Goal: Navigation & Orientation: Find specific page/section

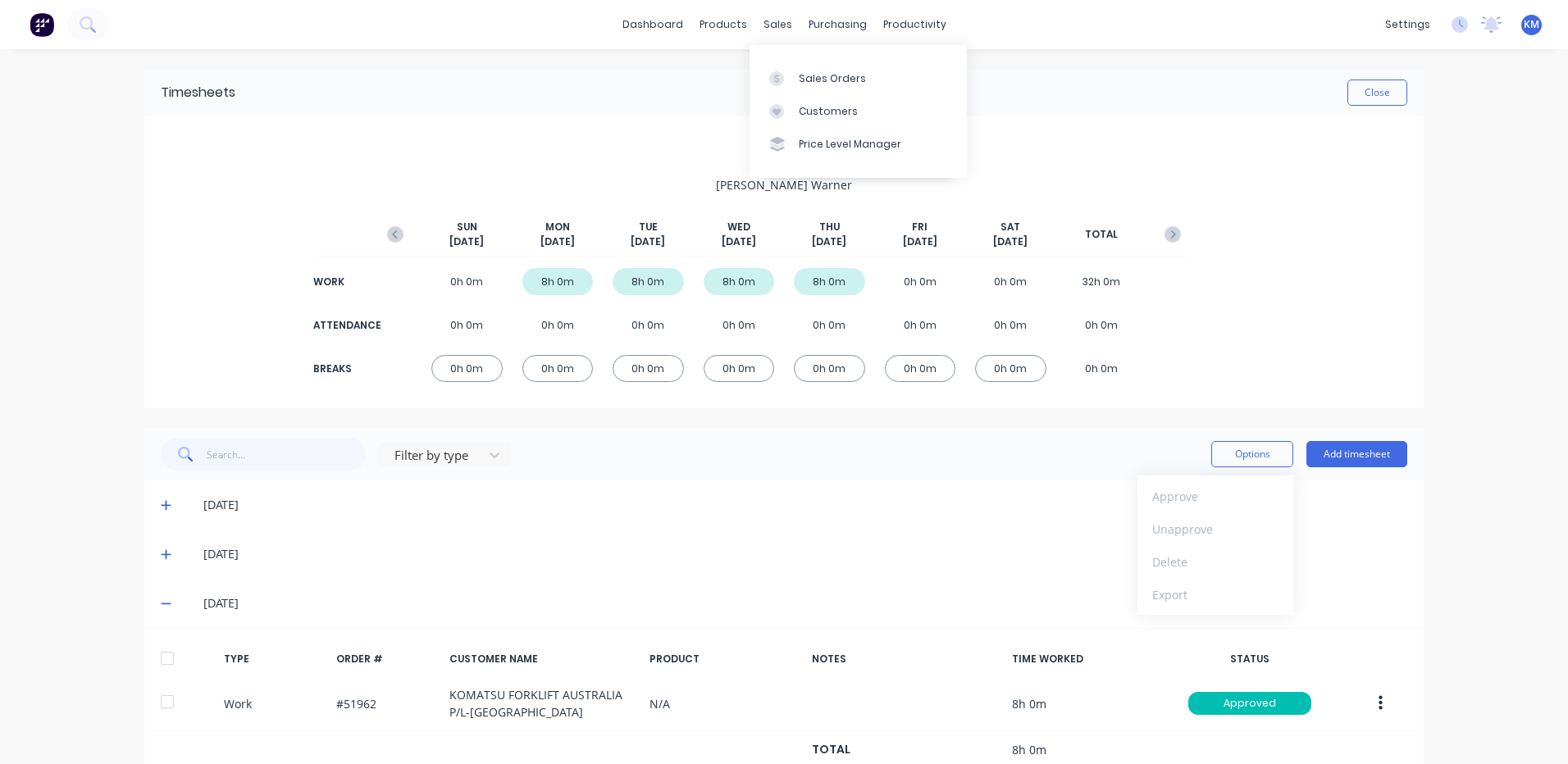
click at [785, 61] on div "Sales Orders Customers Price Level Manager" at bounding box center [858, 111] width 218 height 132
click at [788, 74] on div at bounding box center [781, 79] width 25 height 15
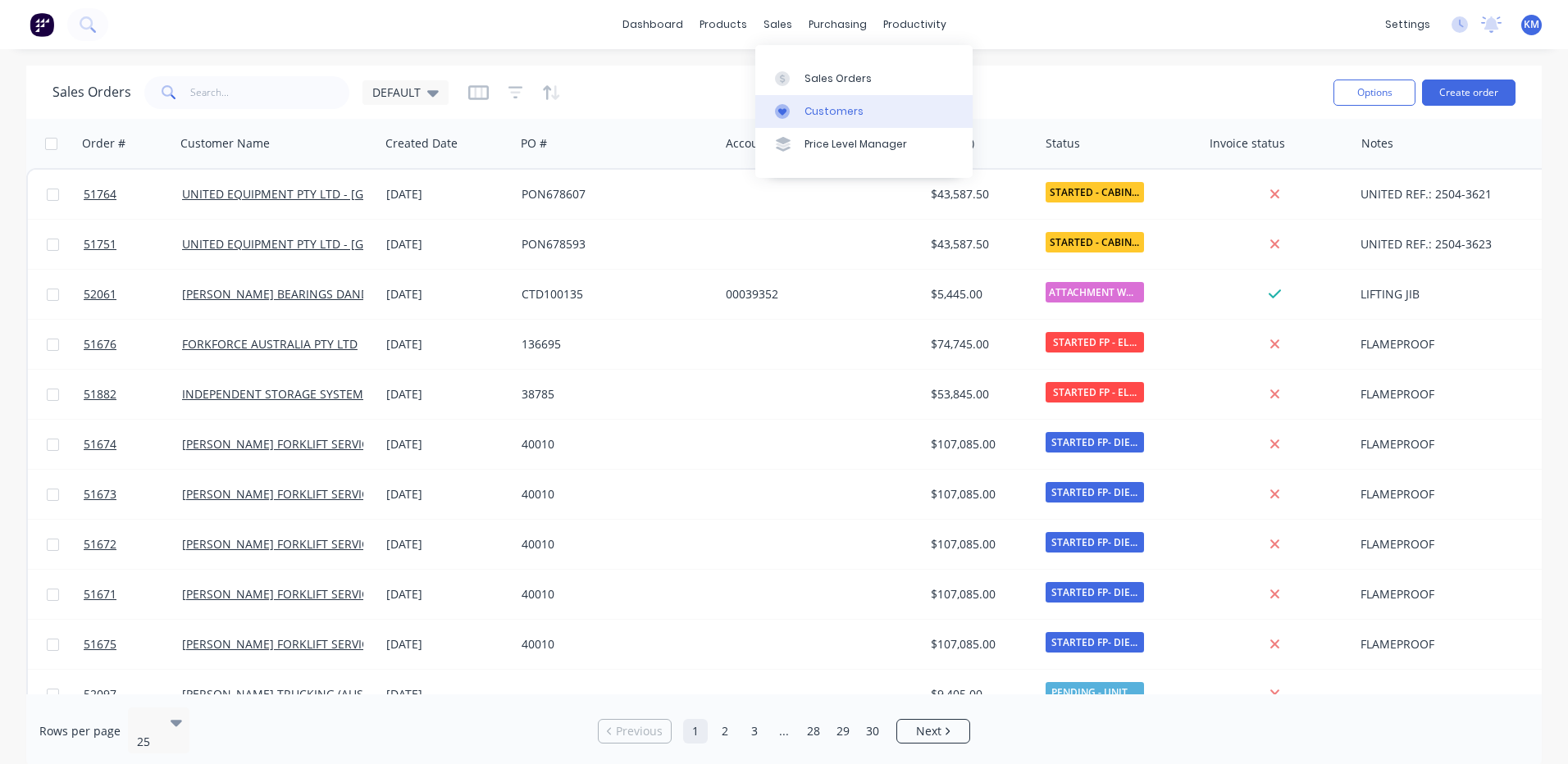
click at [788, 101] on link "Customers" at bounding box center [863, 111] width 218 height 32
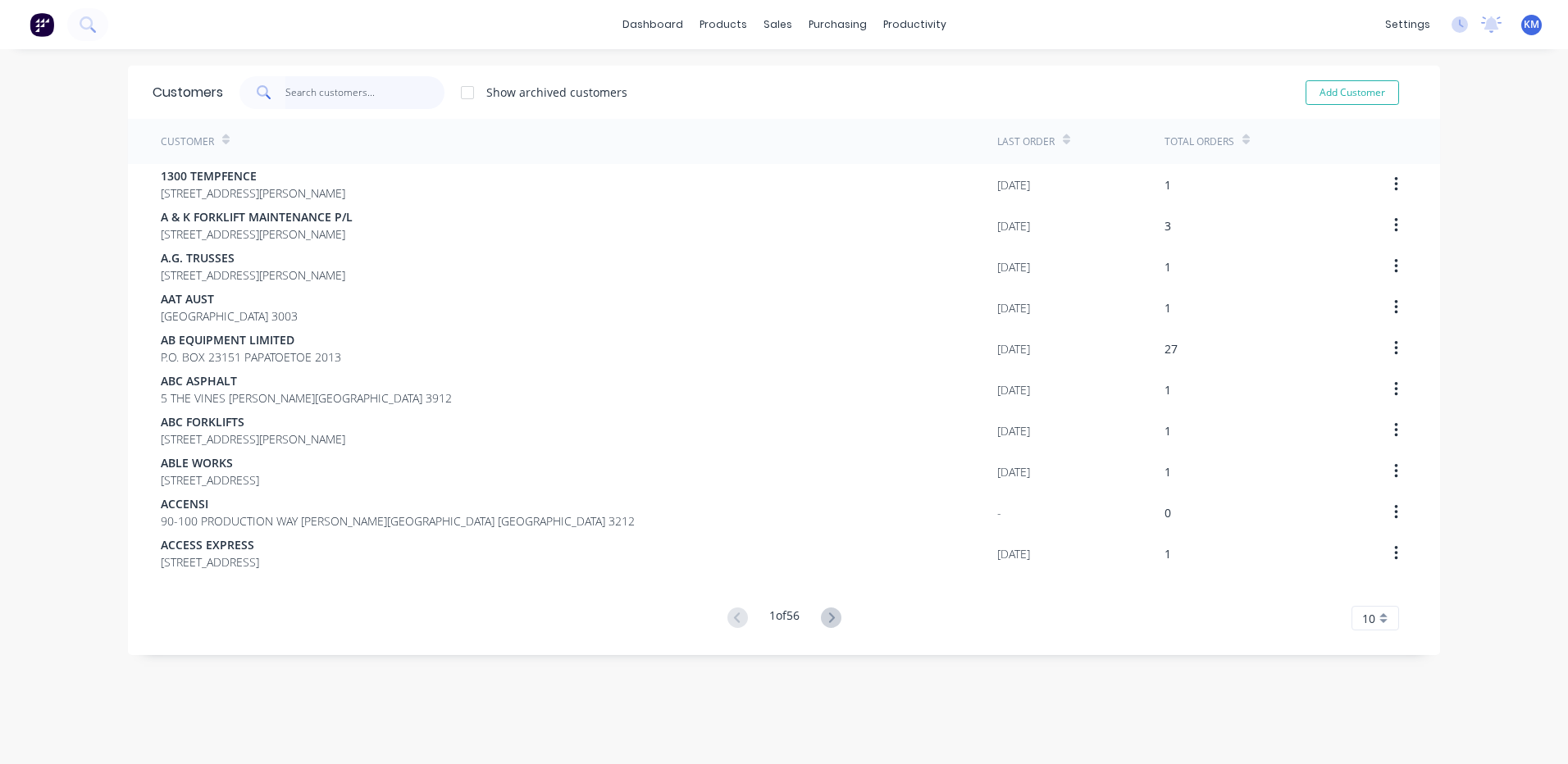
click at [330, 98] on input "text" at bounding box center [365, 92] width 160 height 32
click at [765, 72] on div "Product Catalogue" at bounding box center [790, 79] width 102 height 15
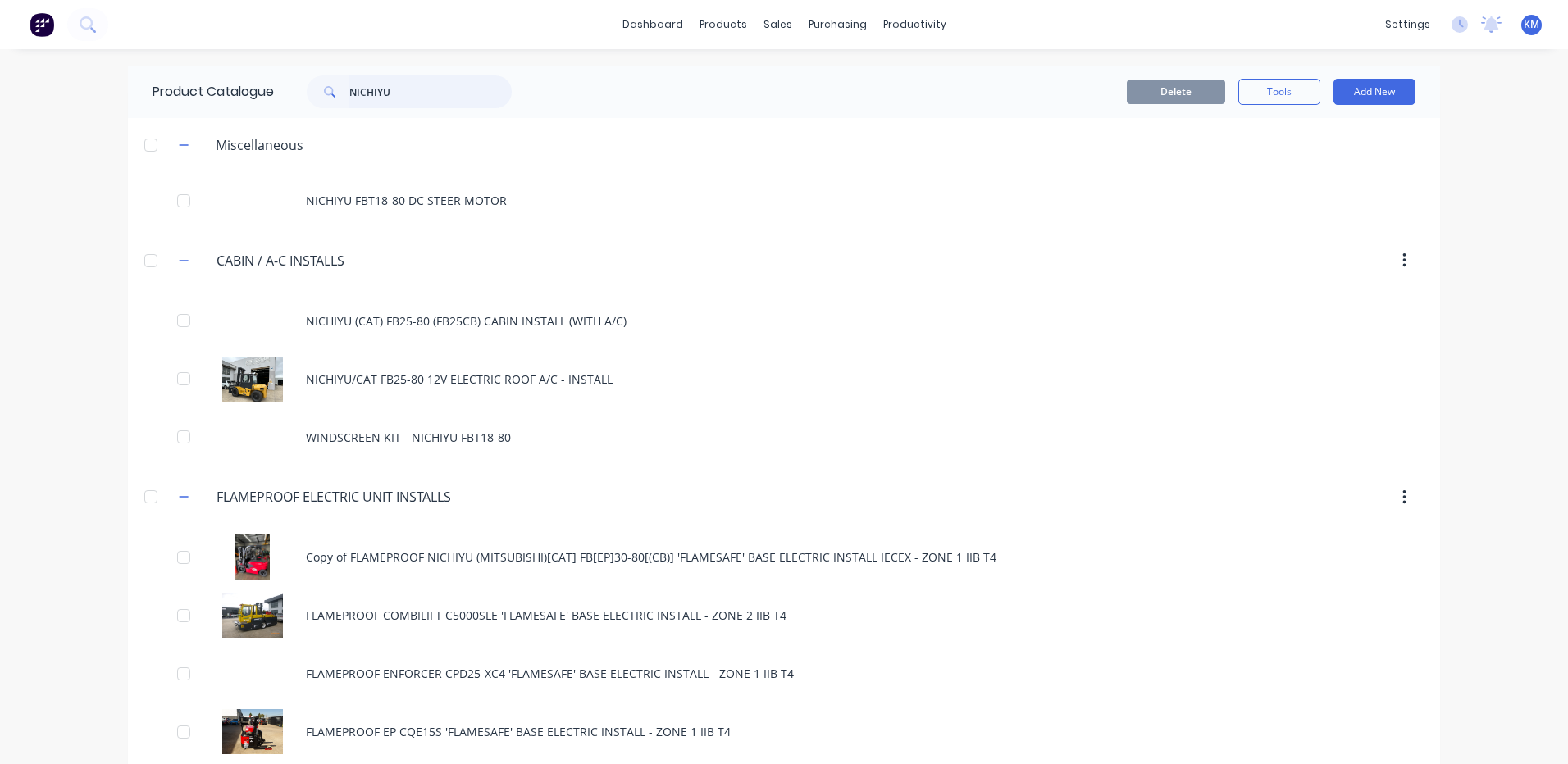
click at [449, 102] on input "NICHIYU" at bounding box center [430, 91] width 162 height 32
